Goal: Information Seeking & Learning: Learn about a topic

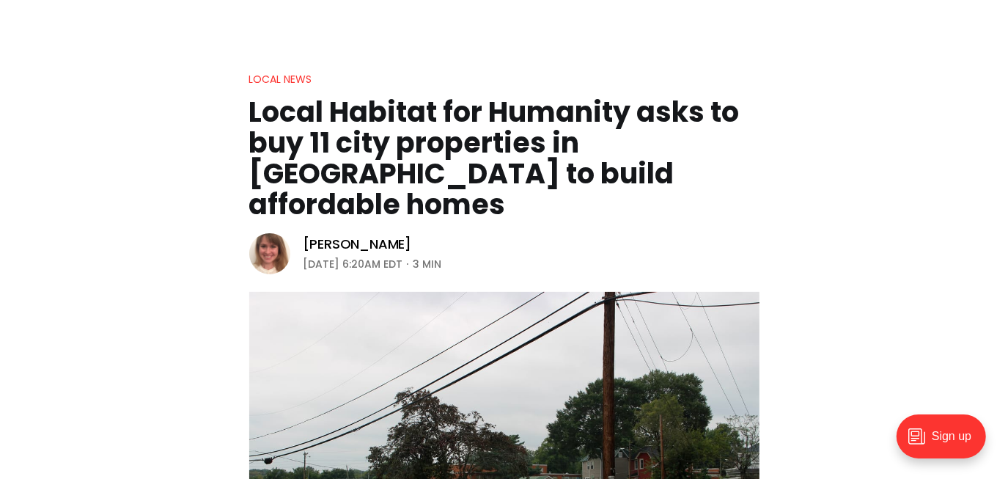
scroll to position [66, 0]
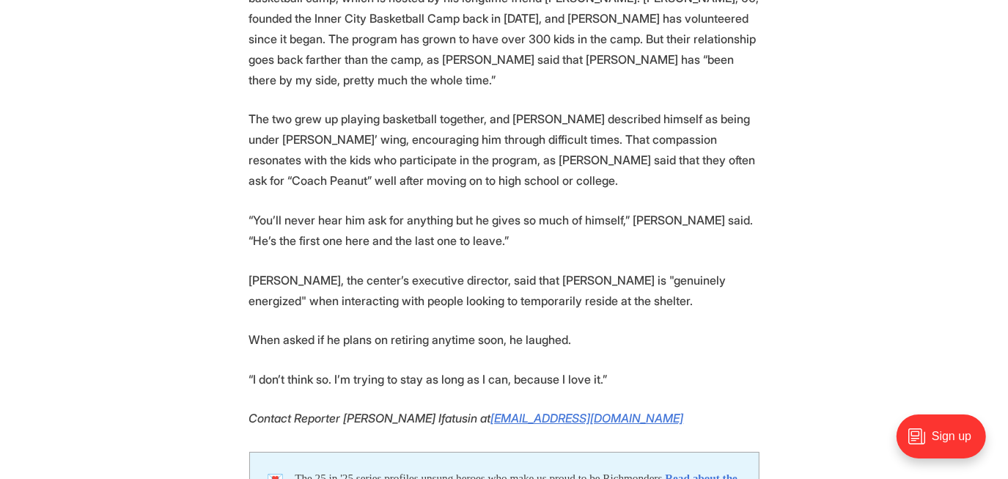
scroll to position [3466, 0]
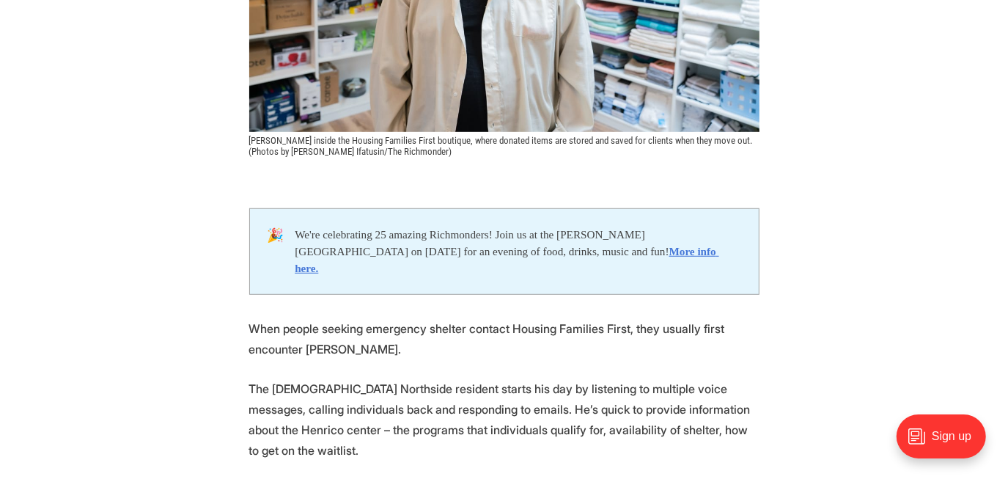
scroll to position [733, 0]
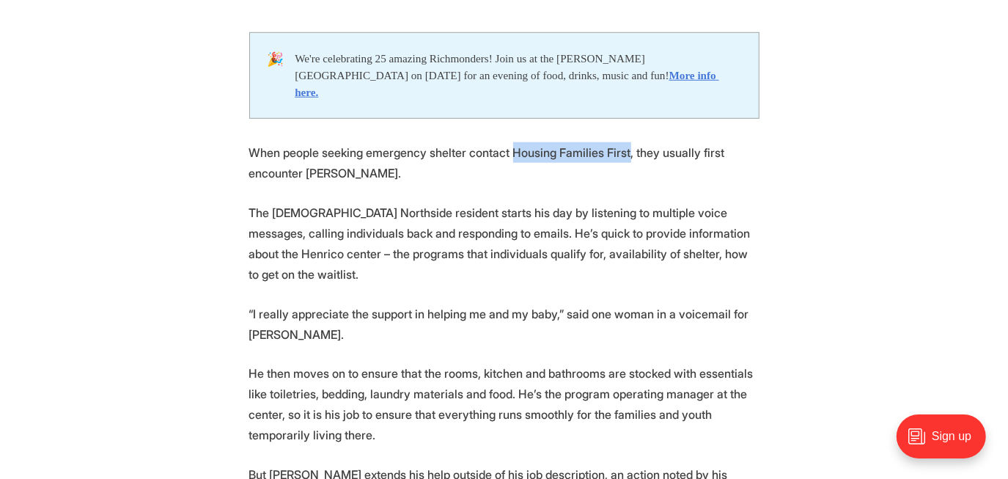
drag, startPoint x: 505, startPoint y: 136, endPoint x: 622, endPoint y: 133, distance: 116.6
click at [622, 142] on p "When people seeking emergency shelter contact Housing Families First, they usua…" at bounding box center [504, 162] width 510 height 41
copy p "Housing Families First"
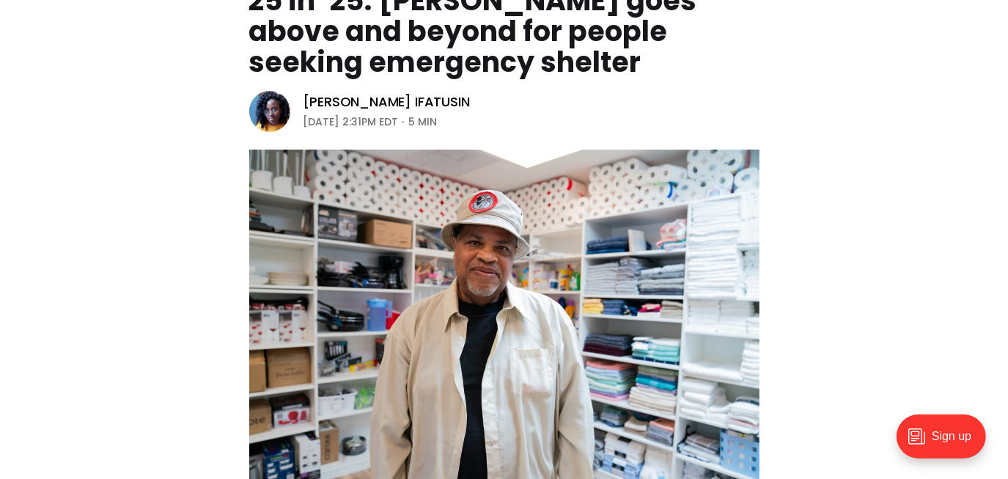
scroll to position [0, 0]
